Goal: Task Accomplishment & Management: Complete application form

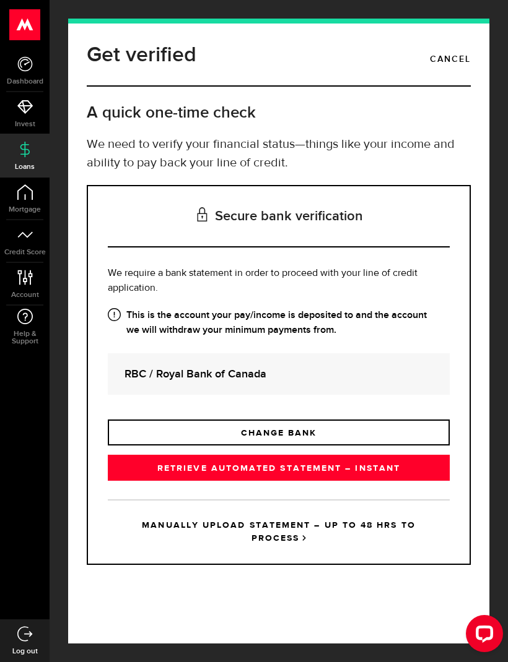
click at [379, 469] on link "RETRIEVE AUTOMATED STATEMENT – INSTANT" at bounding box center [279, 468] width 342 height 26
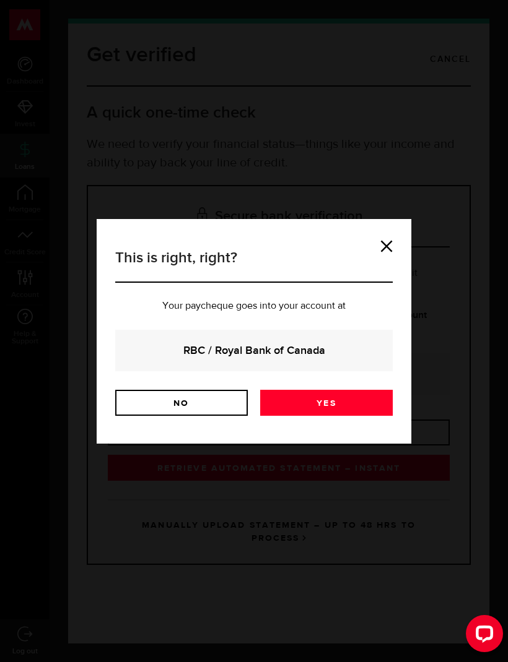
click at [354, 397] on link "Yes" at bounding box center [326, 403] width 132 height 26
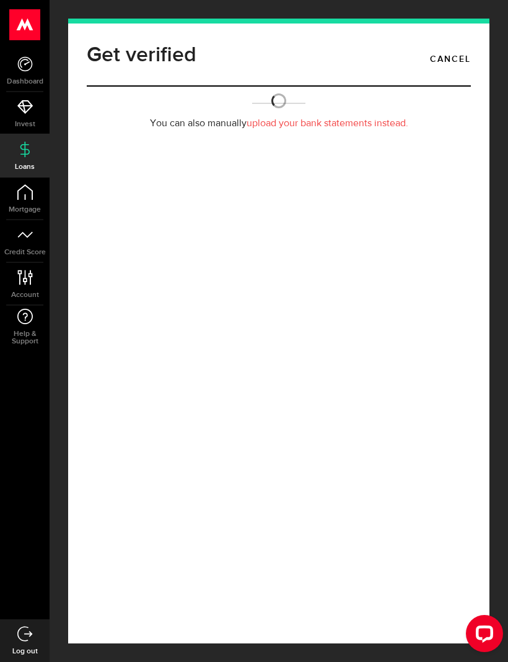
click at [491, 629] on div "Open LiveChat chat widget" at bounding box center [484, 633] width 20 height 20
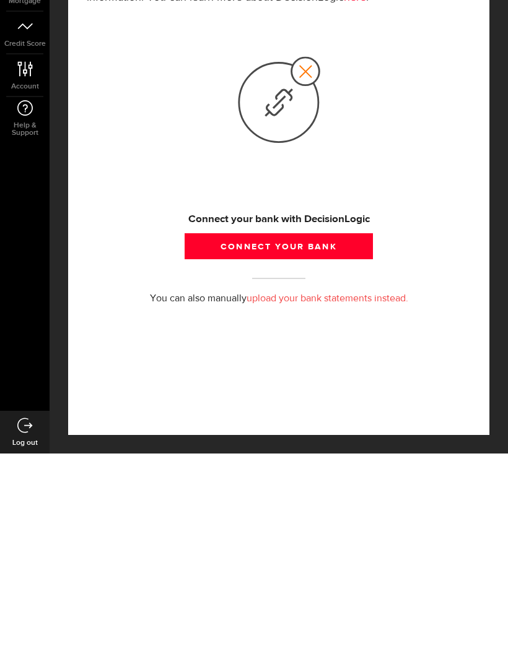
scroll to position [41, 0]
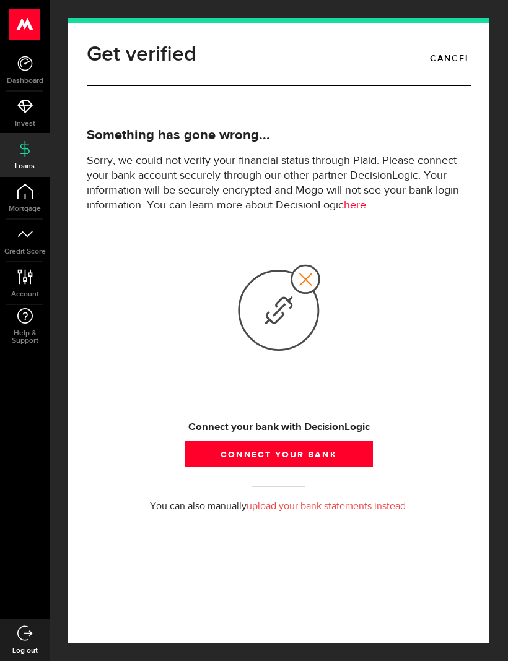
click at [194, 285] on div at bounding box center [279, 311] width 384 height 170
click at [224, 487] on div "You can also manually upload your bank statements instead." at bounding box center [278, 507] width 402 height 41
click at [232, 421] on div "Connect your bank with DecisionLogic" at bounding box center [279, 428] width 384 height 15
click at [235, 317] on div at bounding box center [279, 311] width 384 height 170
click at [191, 330] on div at bounding box center [279, 311] width 384 height 170
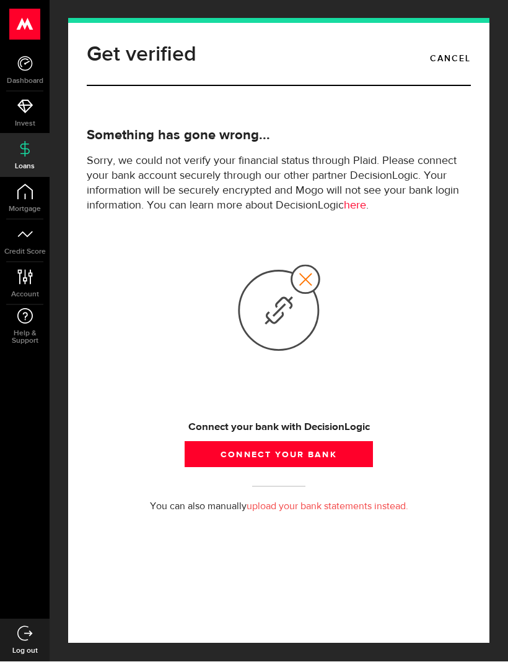
click at [207, 302] on div at bounding box center [279, 311] width 384 height 170
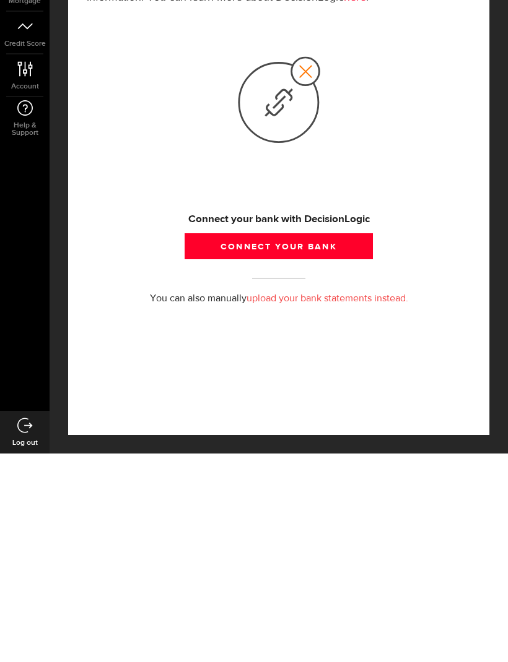
scroll to position [41, 0]
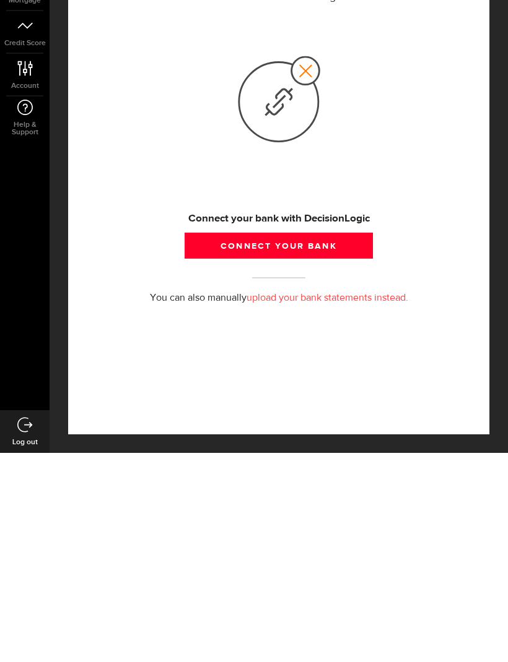
click at [168, 453] on html ".ahcls-1,.ahcls-11,.ahcls-3,.ahcls-4{fill:#fff}.ahcls-1{fill-opacity:0}.ahcls-2…" at bounding box center [254, 331] width 508 height 662
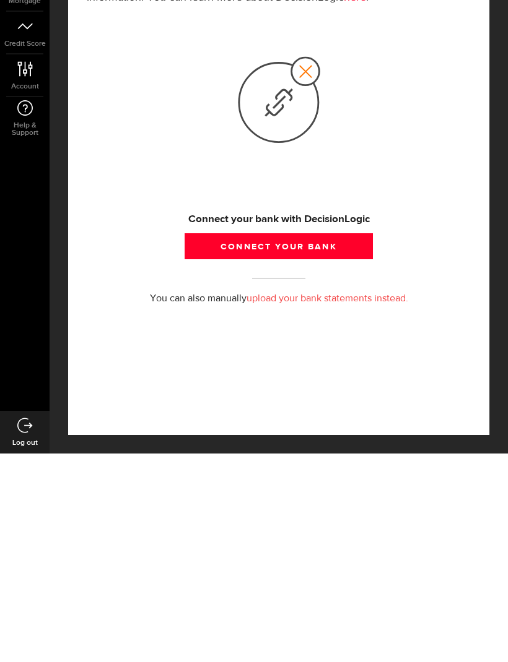
click at [25, 388] on ul "Dashboard Dashboard Bitcoin Bitcoin Invest Invest Loans Loans Mortgage Mortgage…" at bounding box center [25, 335] width 50 height 570
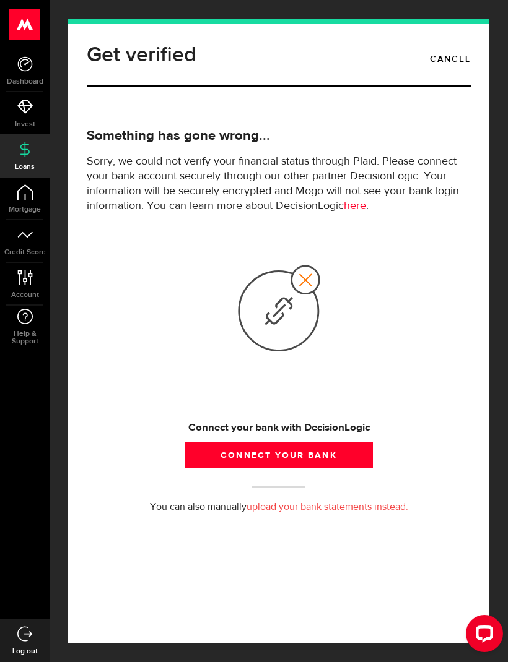
click at [492, 627] on div "Open LiveChat chat widget" at bounding box center [484, 633] width 20 height 20
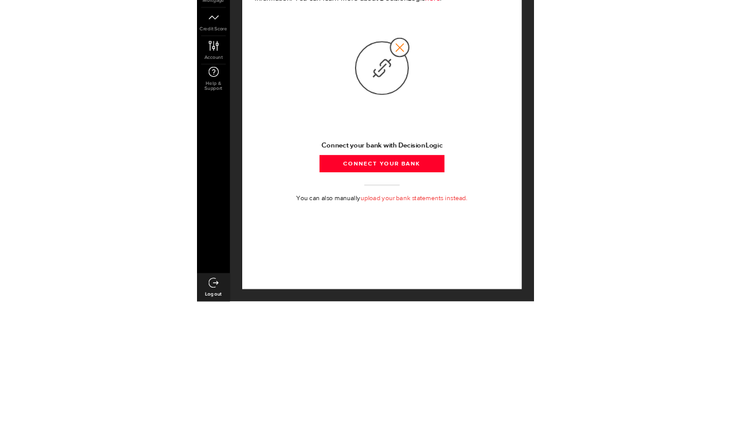
scroll to position [41, 0]
